Goal: Transaction & Acquisition: Purchase product/service

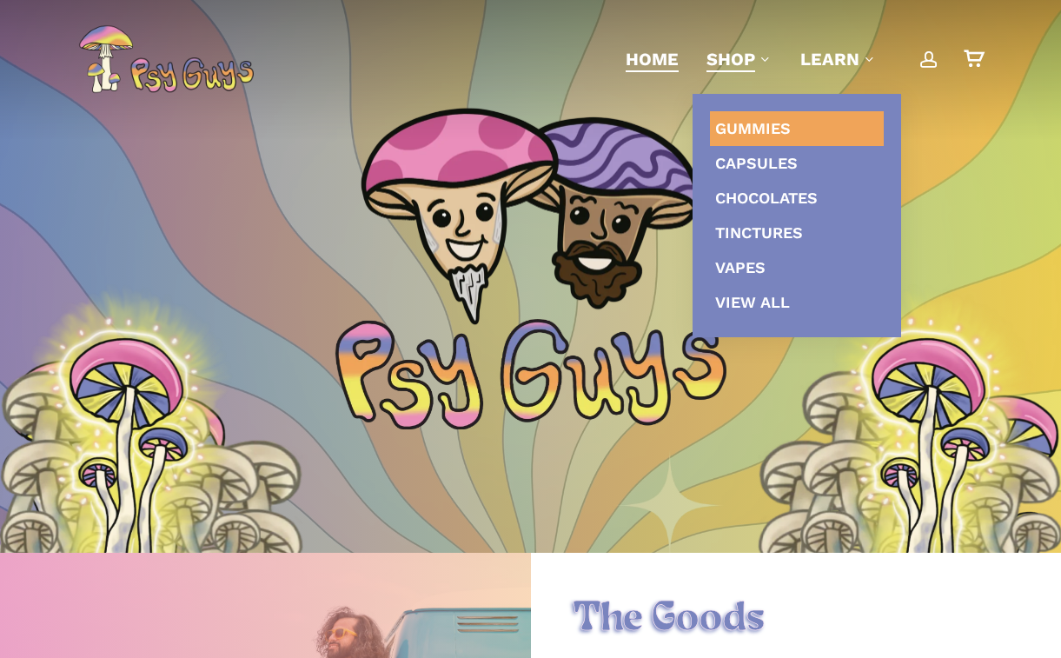
click at [743, 129] on span "Gummies" at bounding box center [753, 128] width 76 height 18
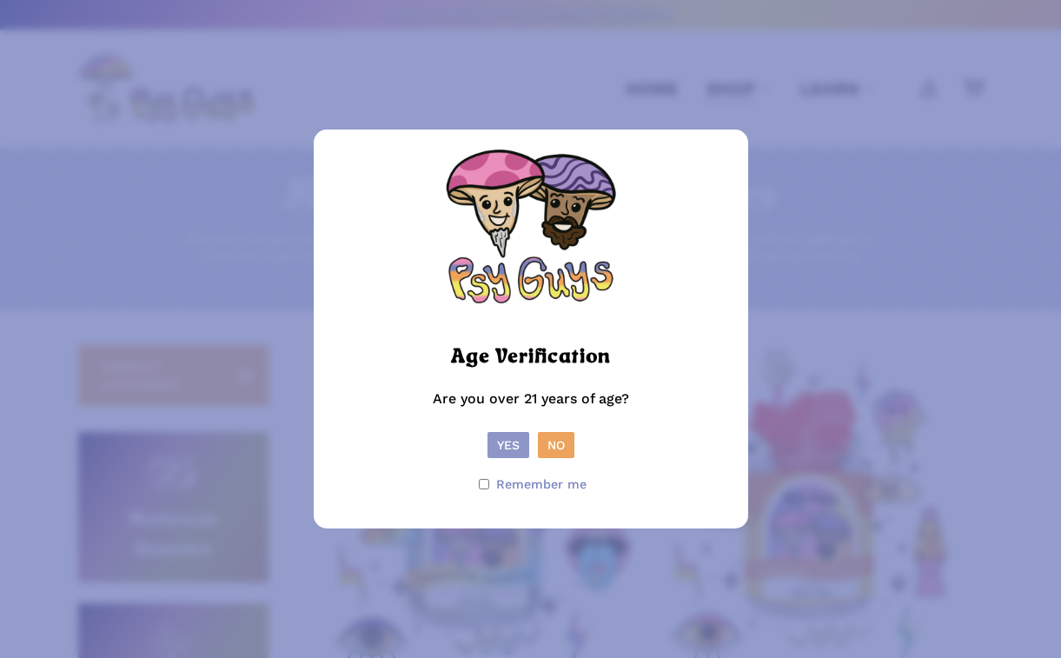
click at [502, 441] on button "Yes" at bounding box center [509, 445] width 42 height 26
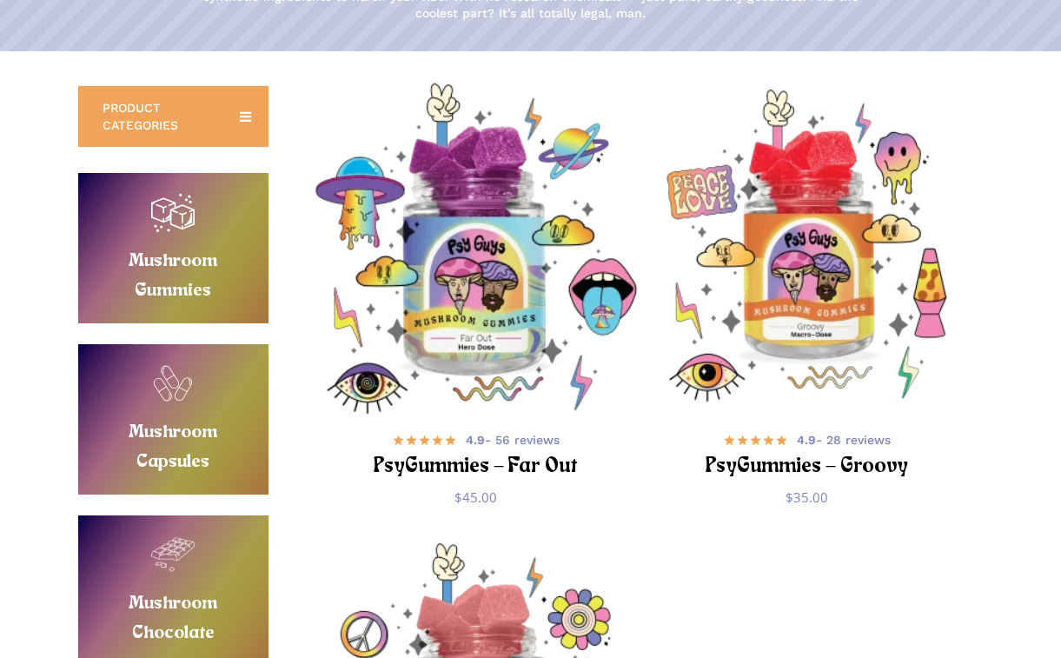
scroll to position [263, 0]
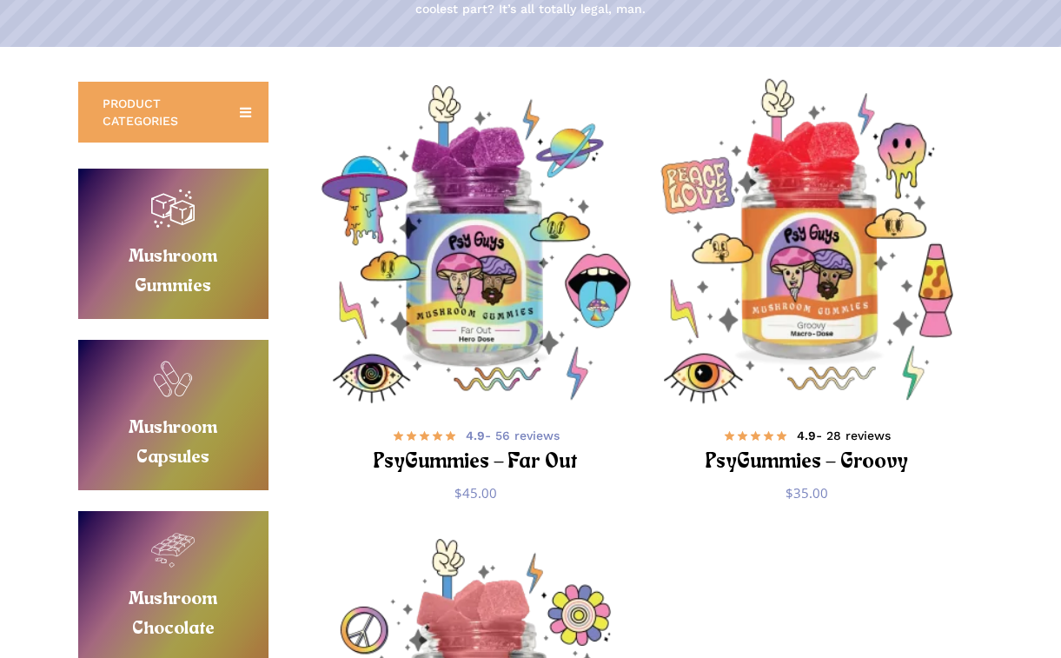
click at [776, 459] on h2 "PsyGummies – Groovy" at bounding box center [807, 463] width 275 height 32
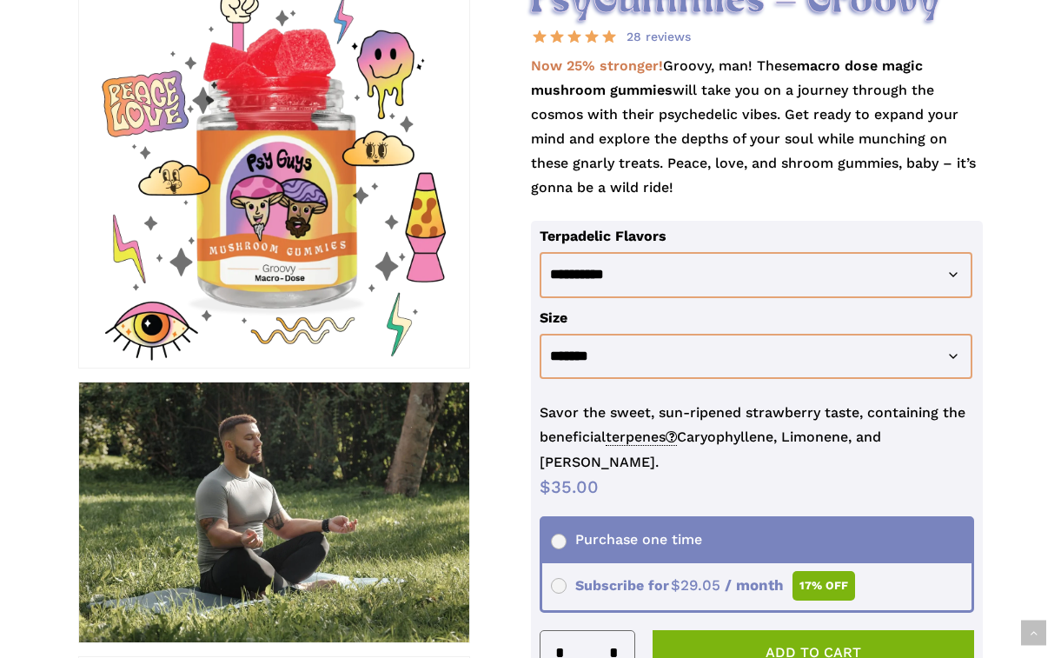
scroll to position [311, 0]
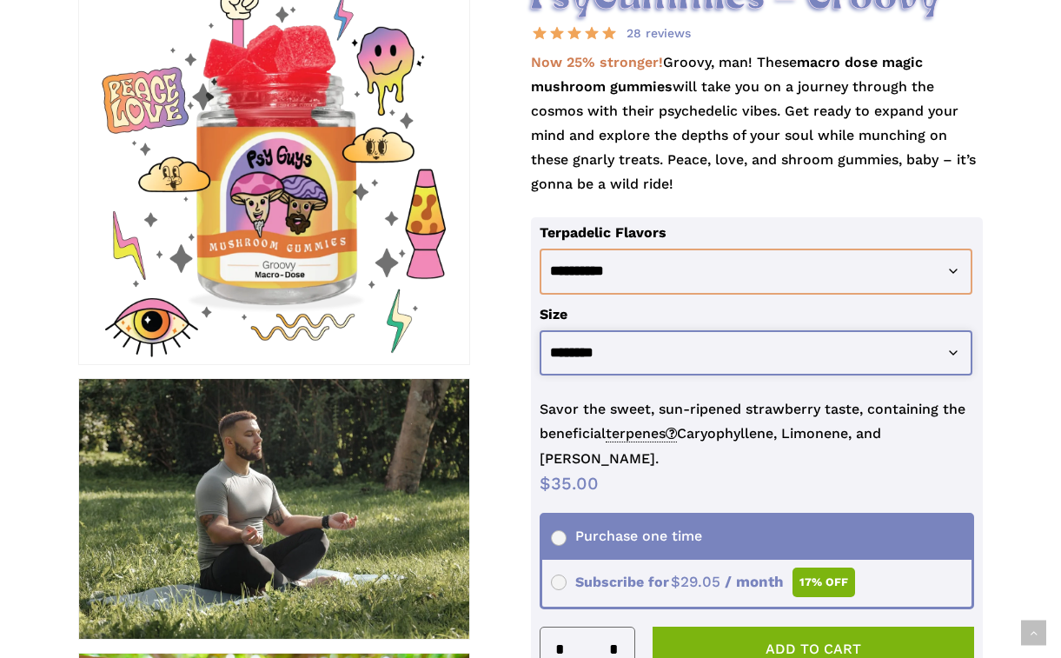
select select "********"
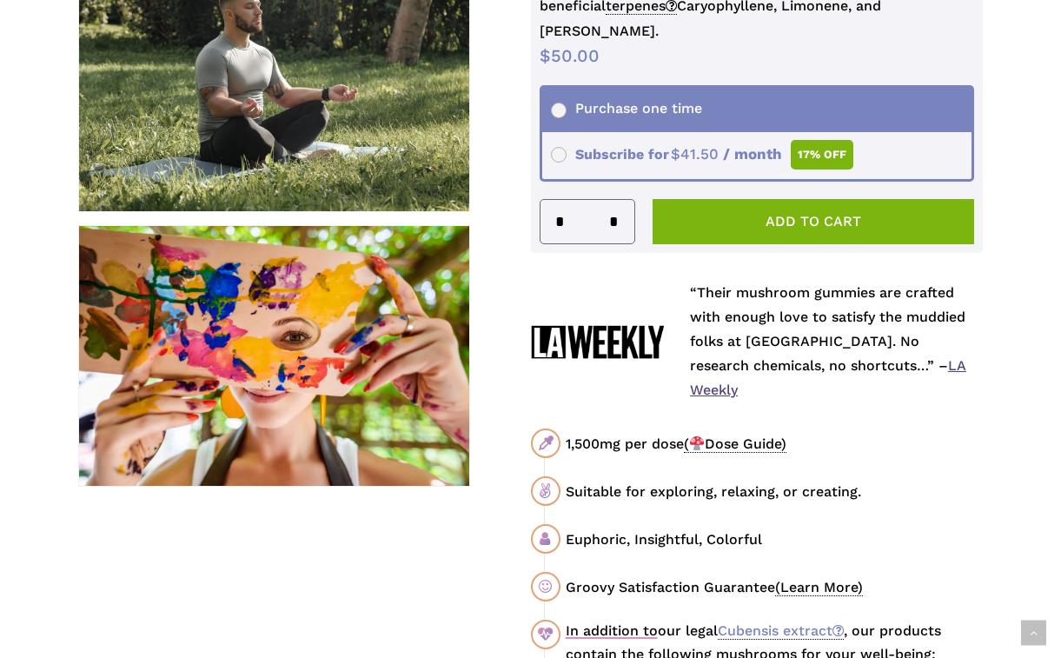
scroll to position [747, 0]
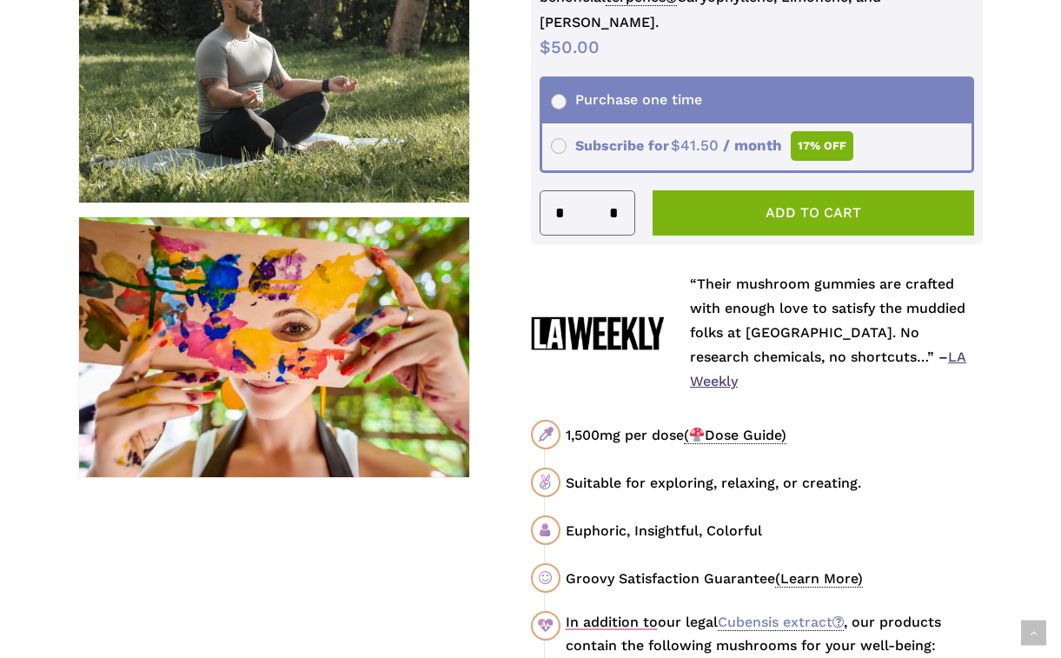
click at [726, 427] on span "( Dose Guide)" at bounding box center [735, 435] width 103 height 17
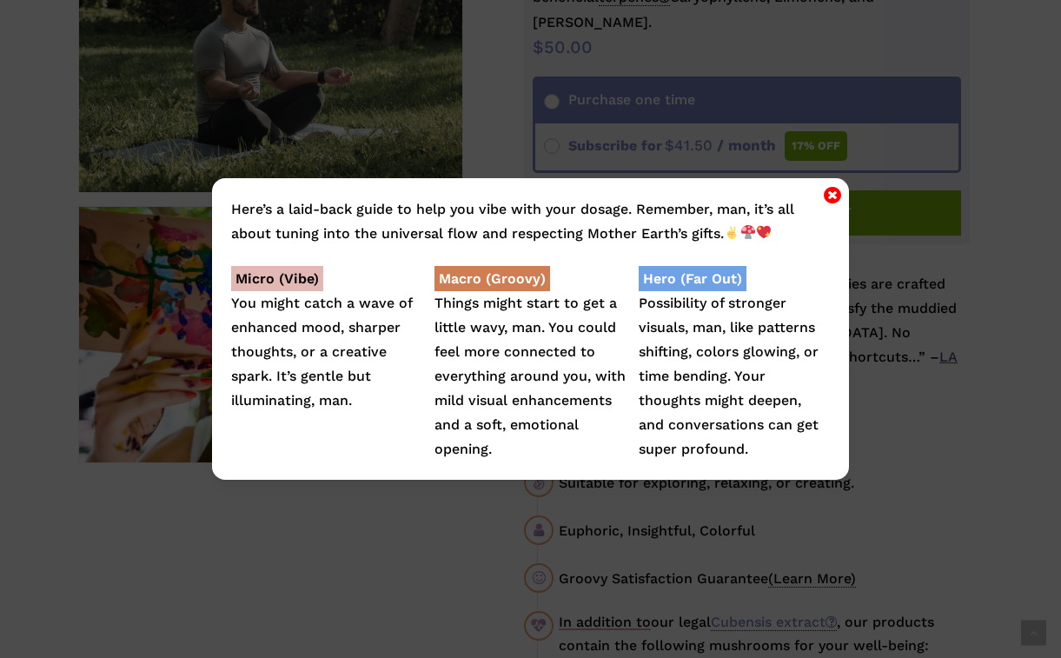
click at [832, 193] on icon "Close" at bounding box center [832, 194] width 17 height 21
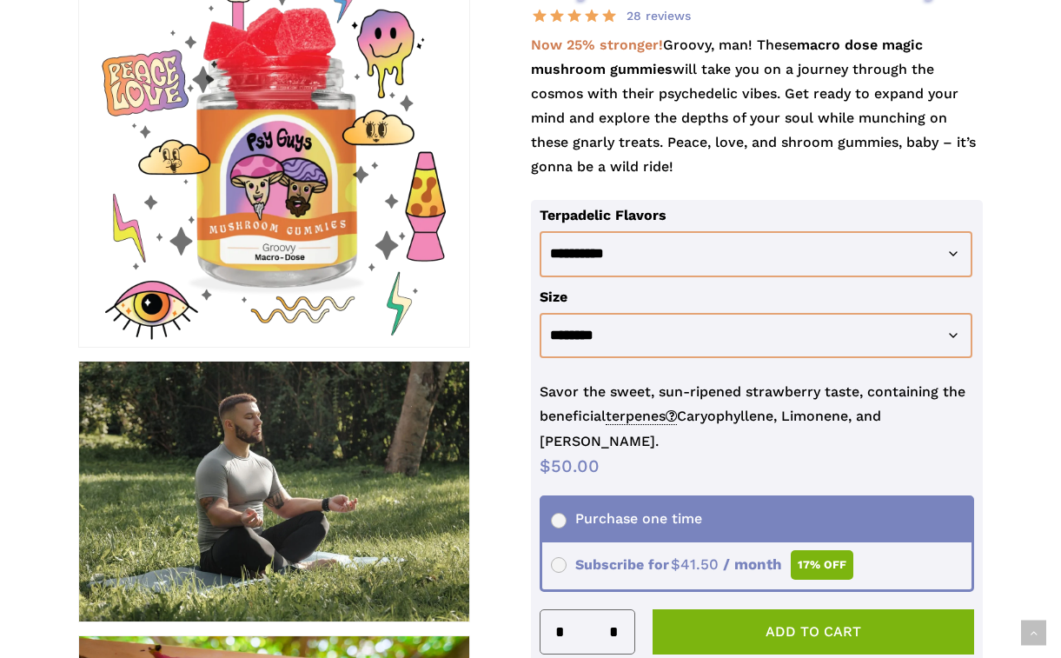
scroll to position [334, 0]
